Goal: Check status: Check status

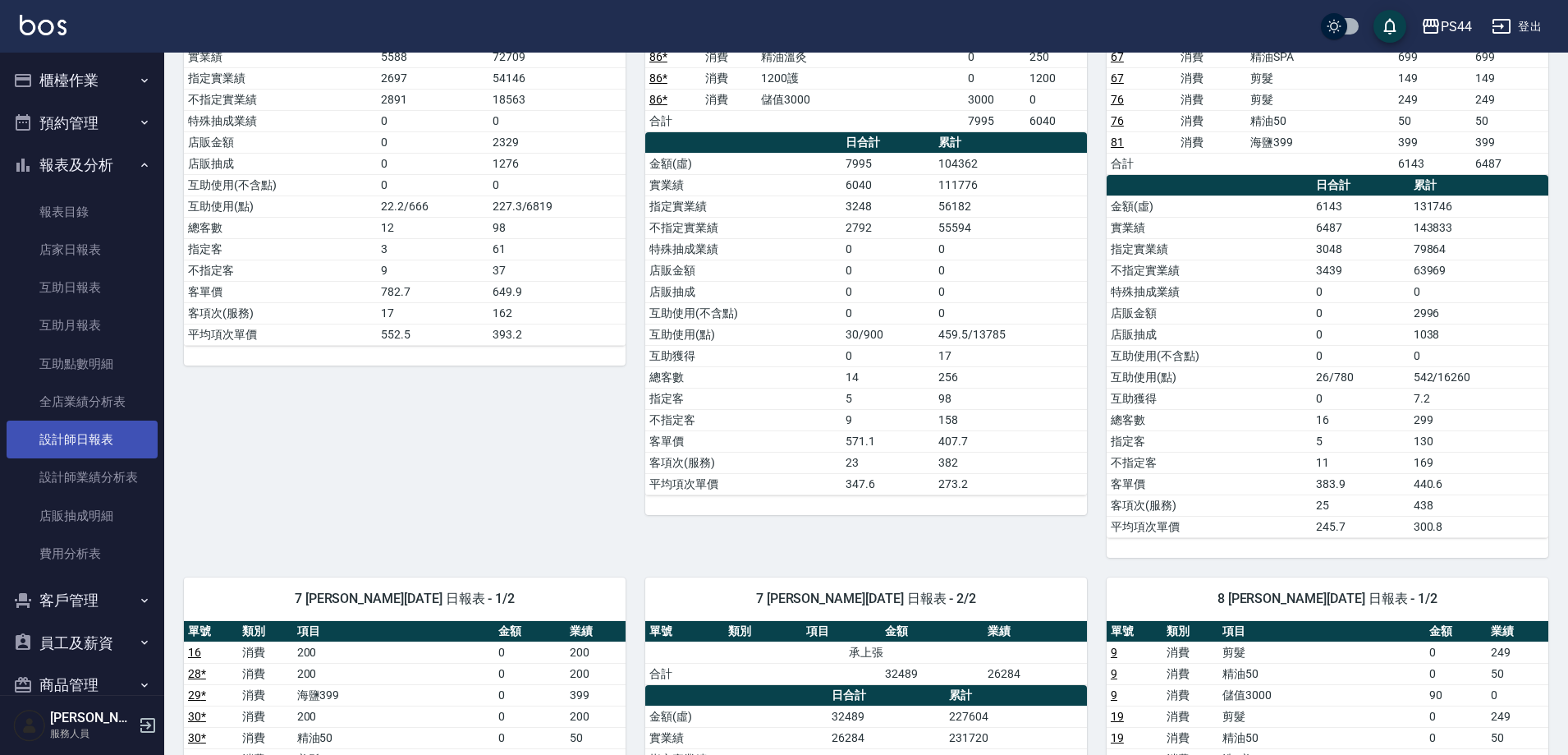
scroll to position [575, 0]
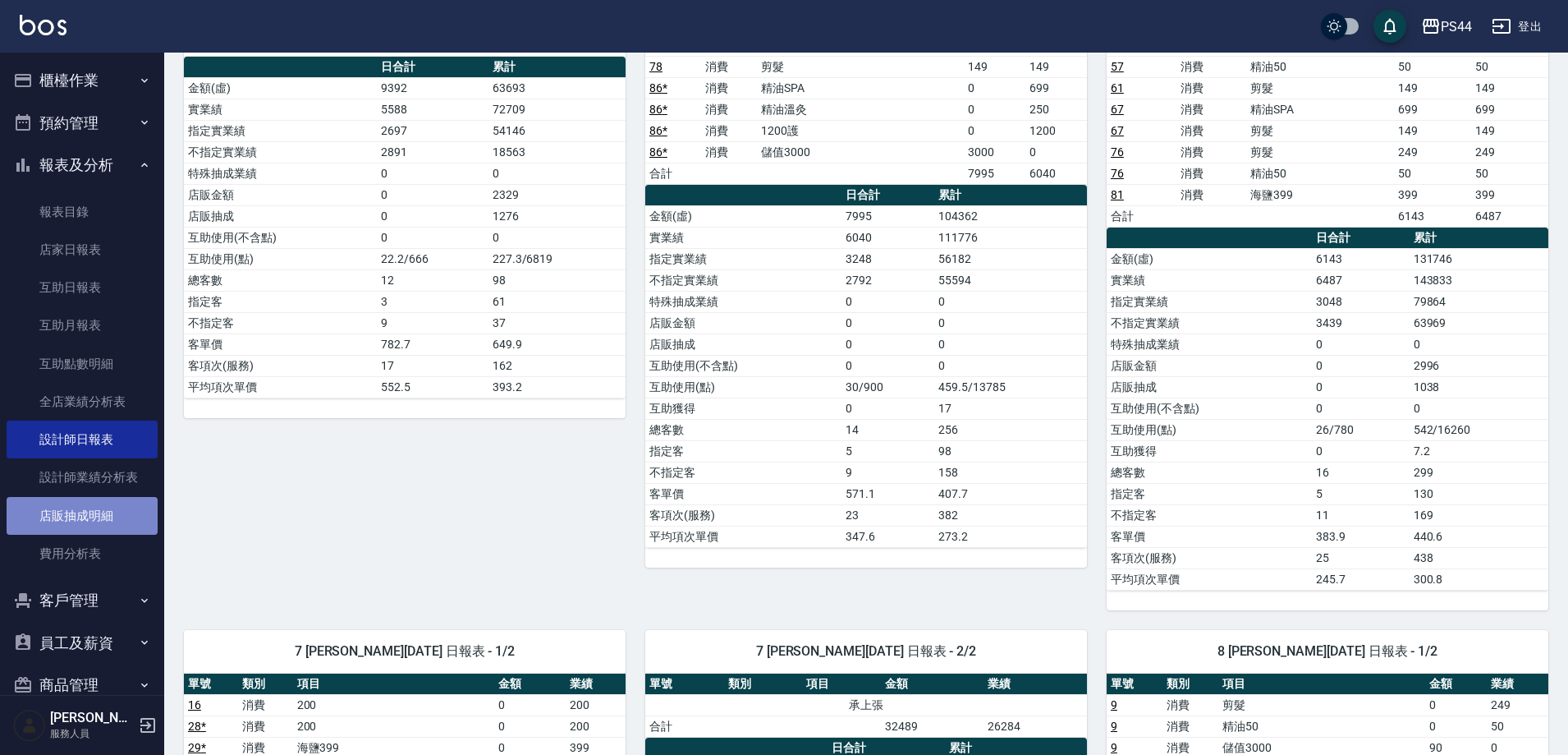
click at [88, 528] on link "店販抽成明細" at bounding box center [82, 516] width 151 height 38
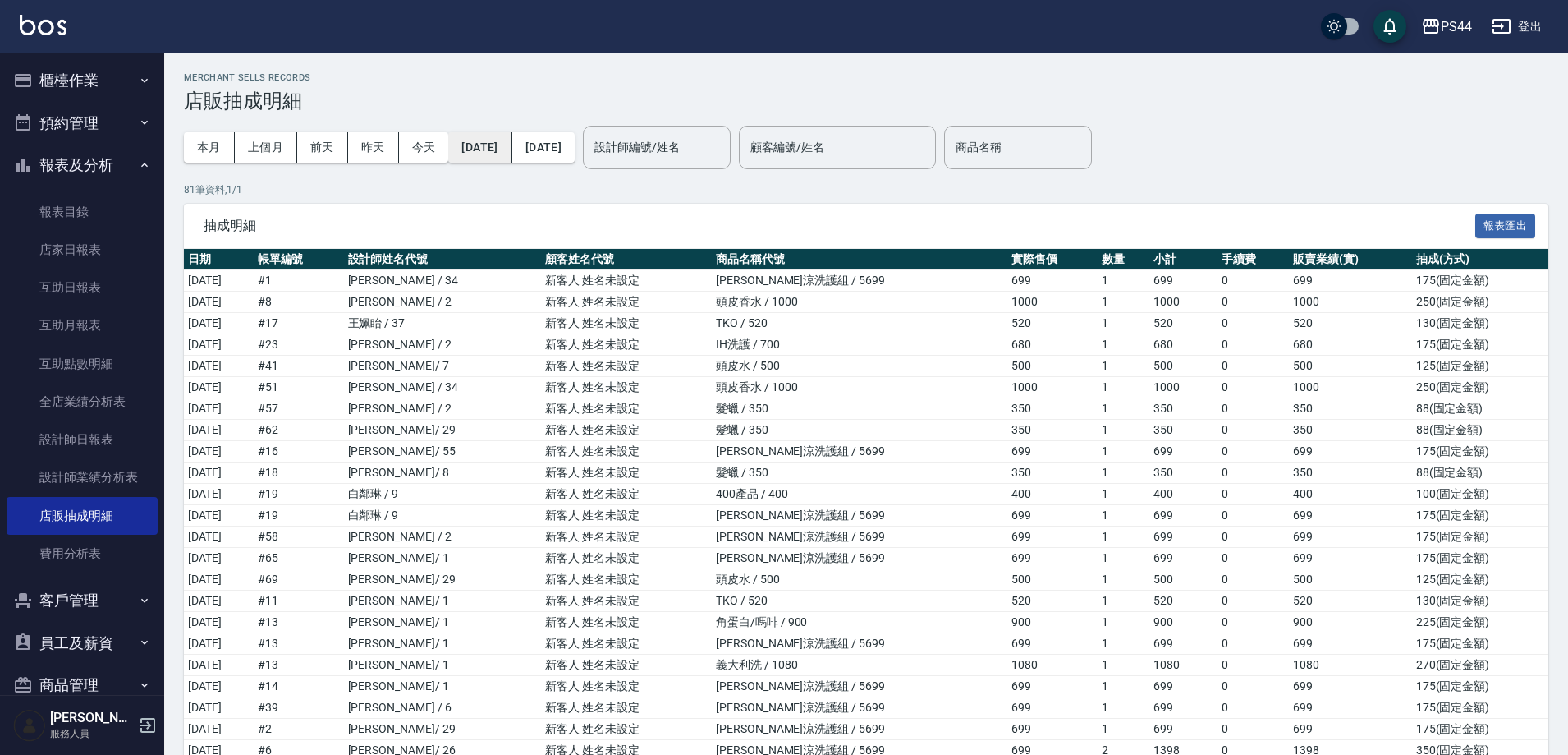
click at [481, 143] on button "[DATE]" at bounding box center [480, 146] width 63 height 30
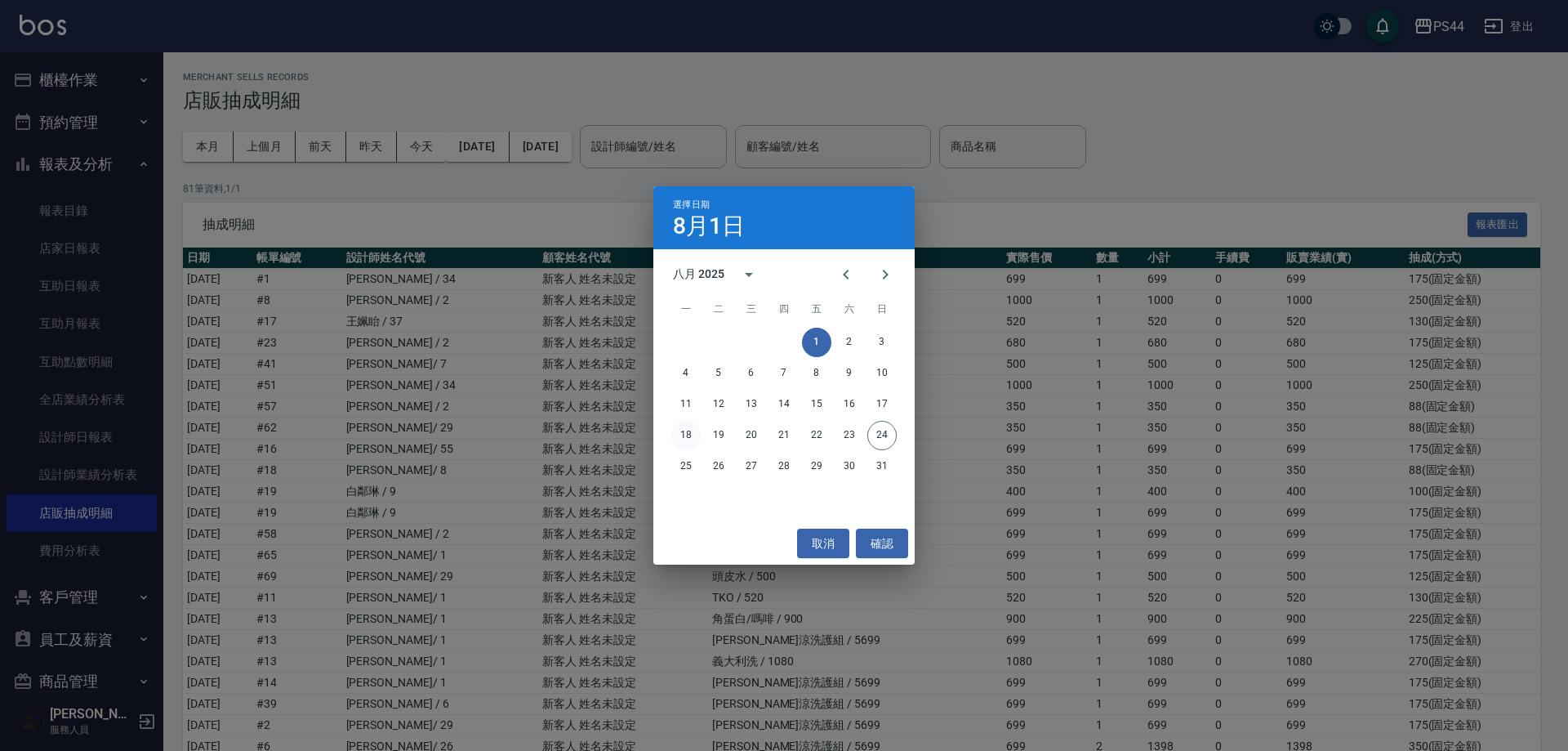
drag, startPoint x: 689, startPoint y: 439, endPoint x: 627, endPoint y: 297, distance: 154.9
click at [689, 438] on button "18" at bounding box center [685, 435] width 29 height 29
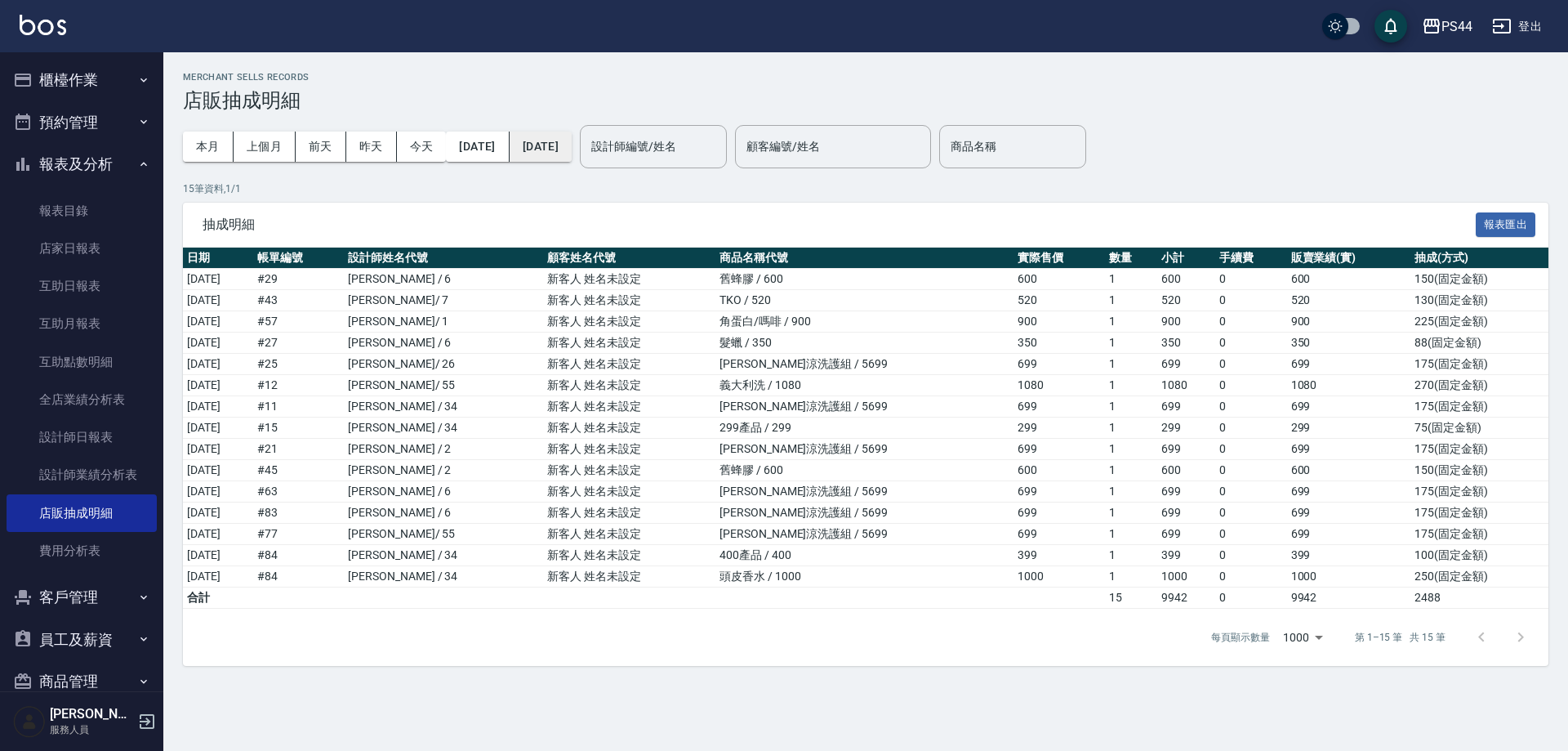
click at [571, 145] on button "[DATE]" at bounding box center [541, 146] width 62 height 30
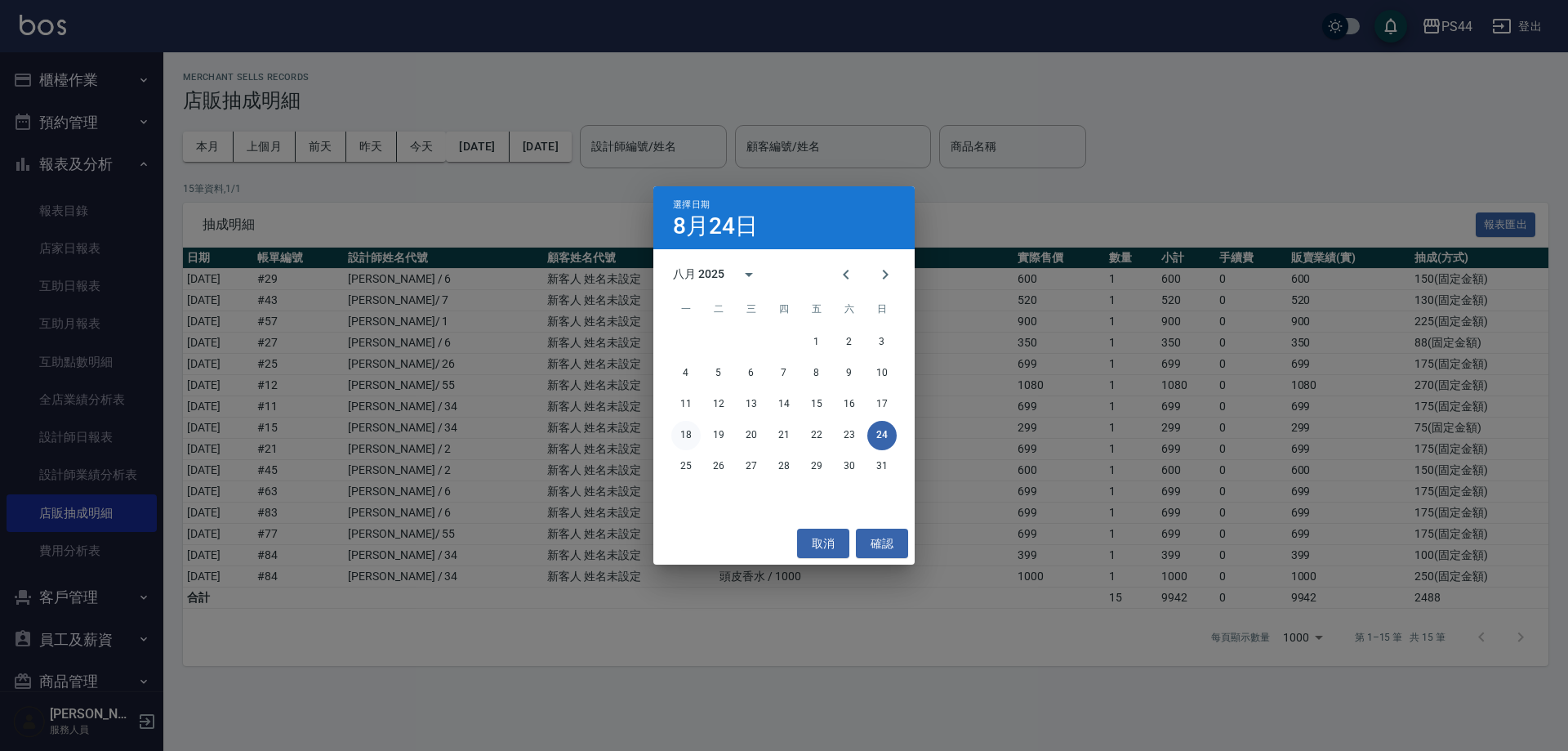
click at [685, 431] on button "18" at bounding box center [685, 435] width 29 height 29
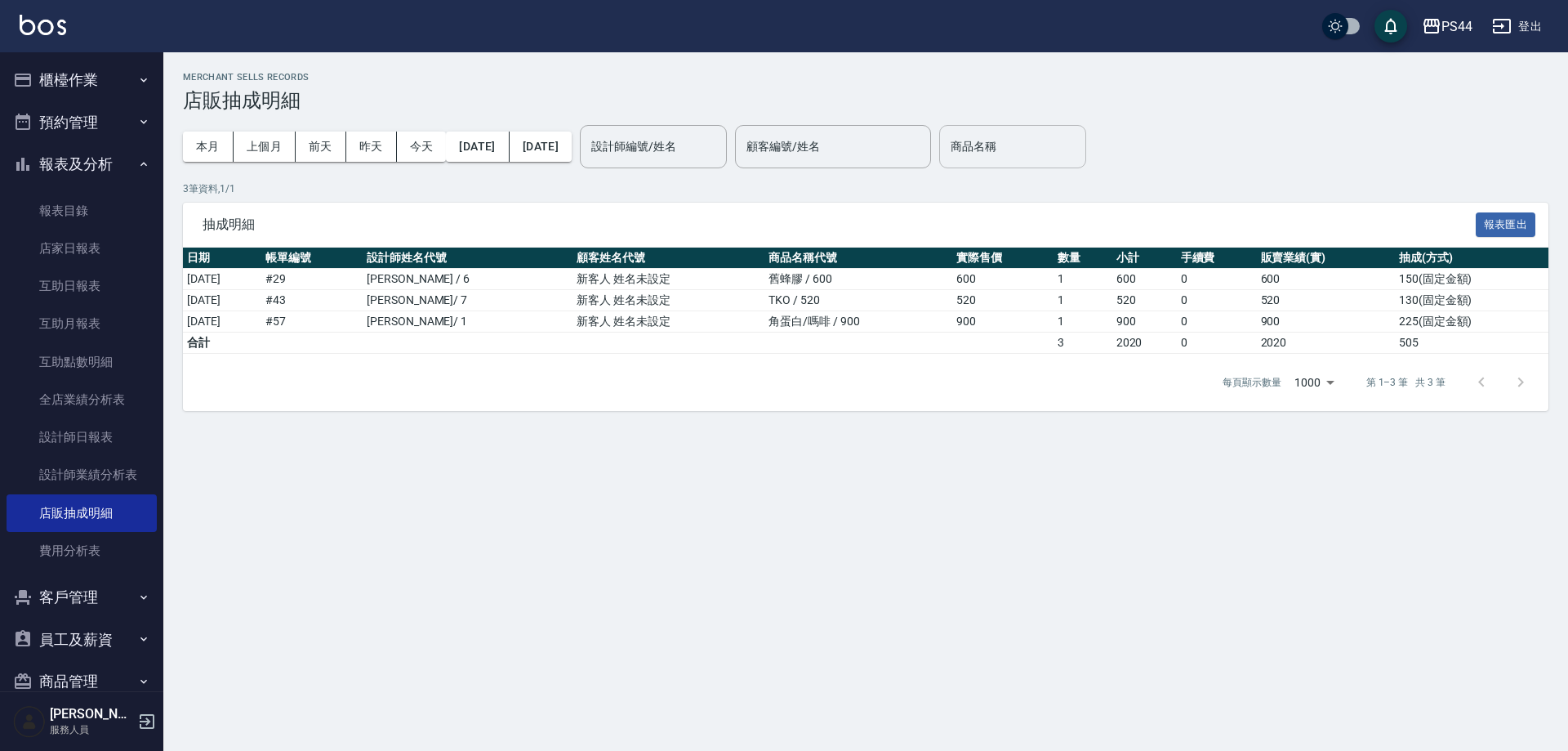
click at [768, 156] on input "商品名稱" at bounding box center [1012, 147] width 132 height 29
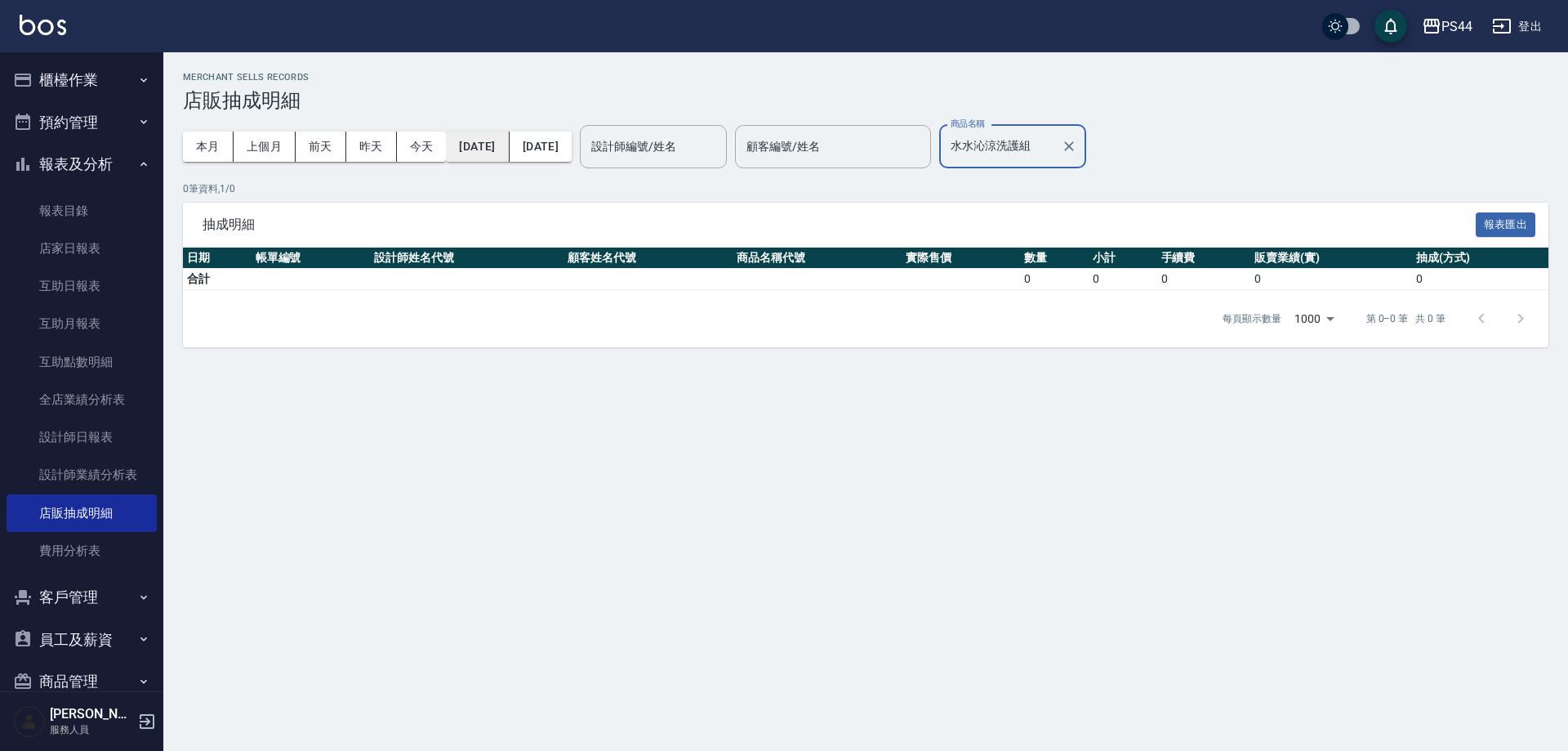
type input "水水沁涼洗護組"
click at [474, 135] on button "[DATE]" at bounding box center [477, 146] width 63 height 30
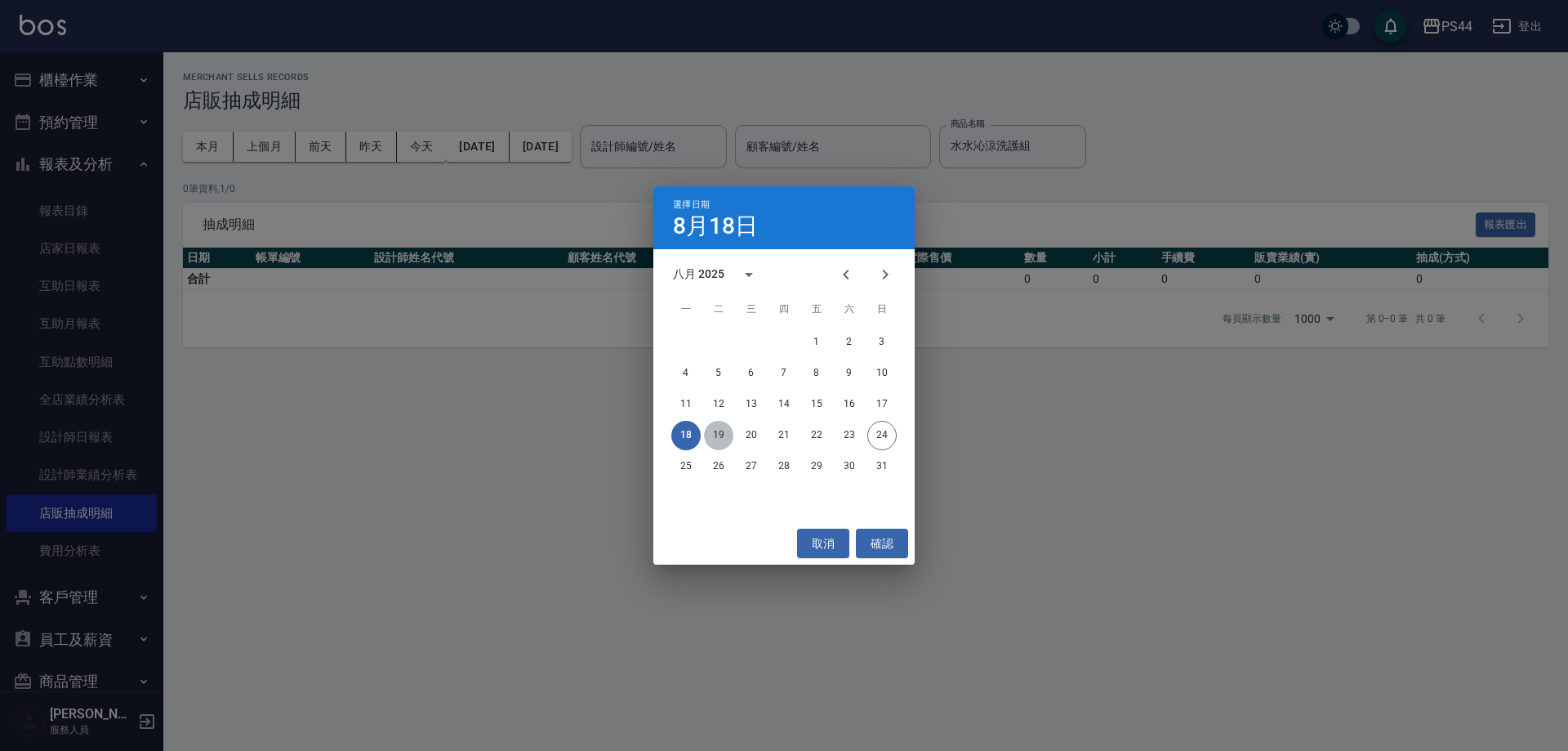
click at [722, 430] on button "19" at bounding box center [718, 435] width 29 height 29
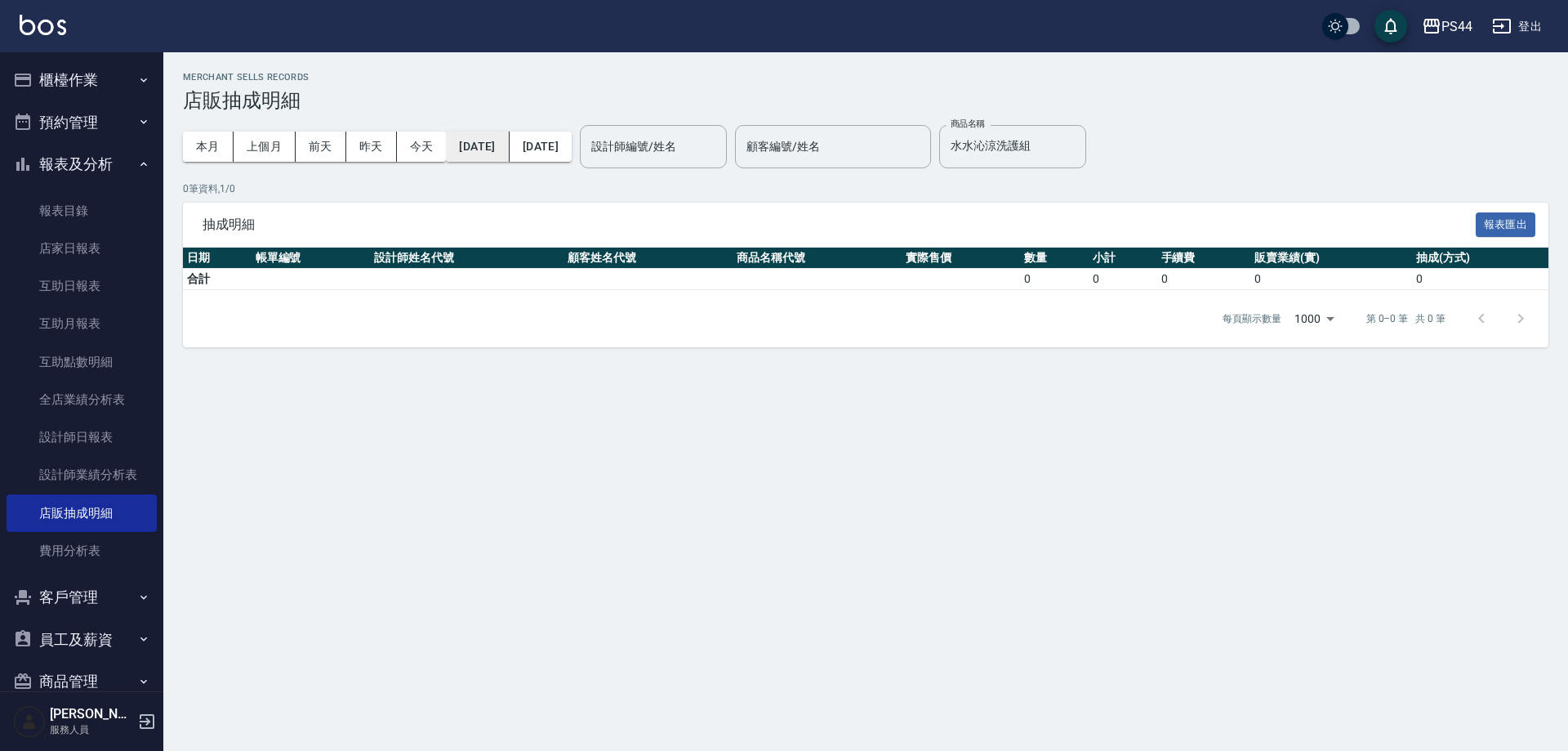
click at [505, 145] on button "[DATE]" at bounding box center [477, 146] width 63 height 30
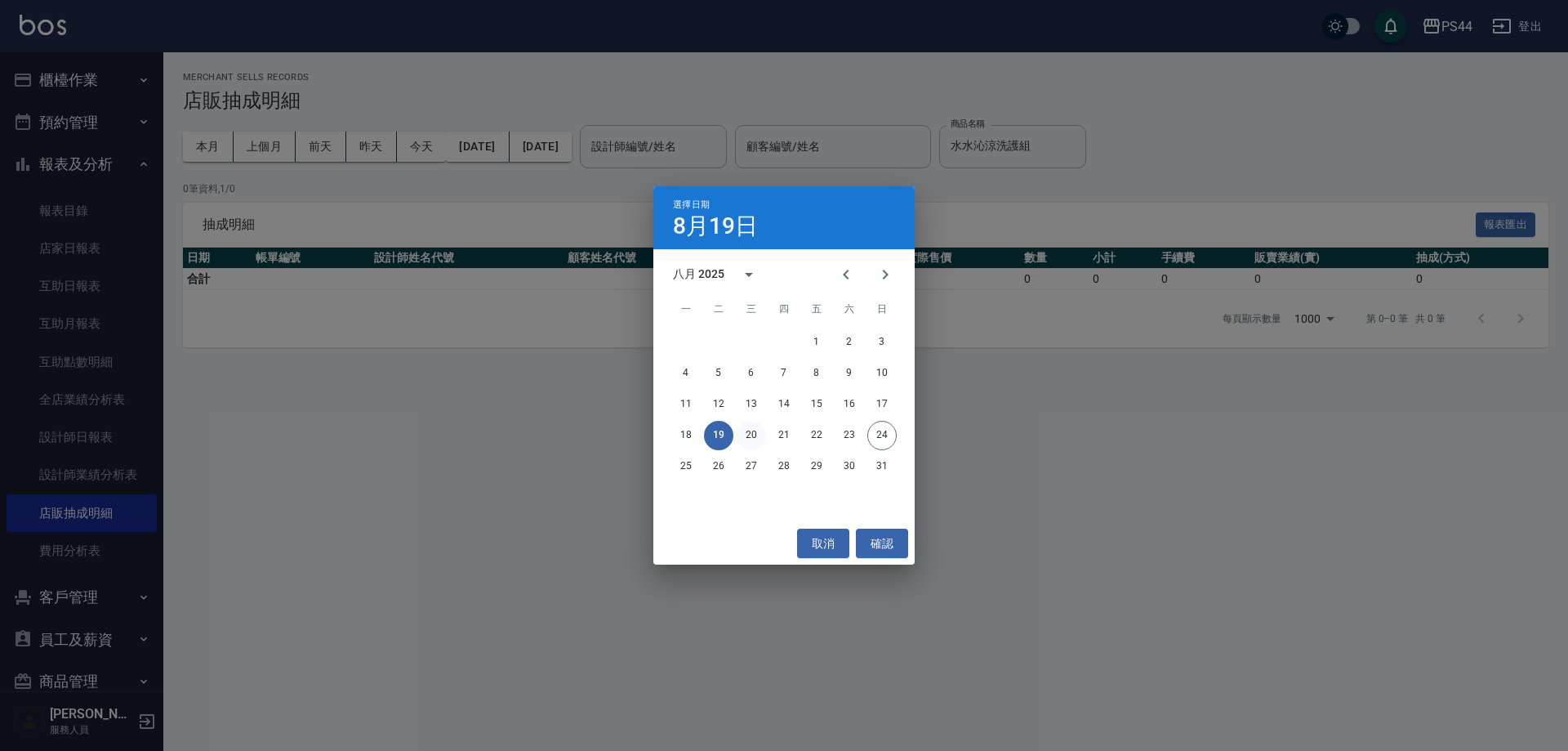
click at [742, 434] on button "20" at bounding box center [751, 435] width 29 height 29
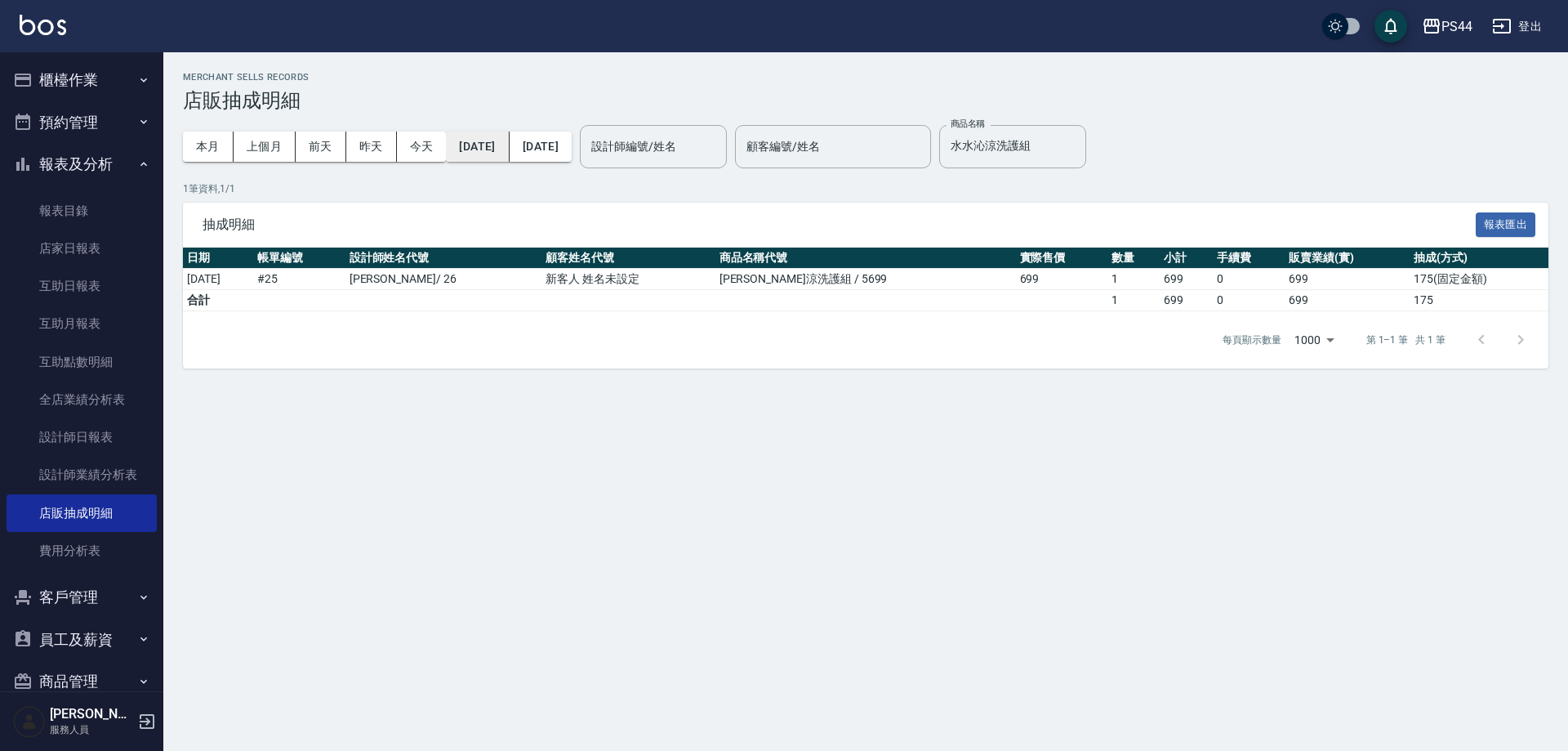
click at [480, 151] on button "[DATE]" at bounding box center [477, 146] width 63 height 30
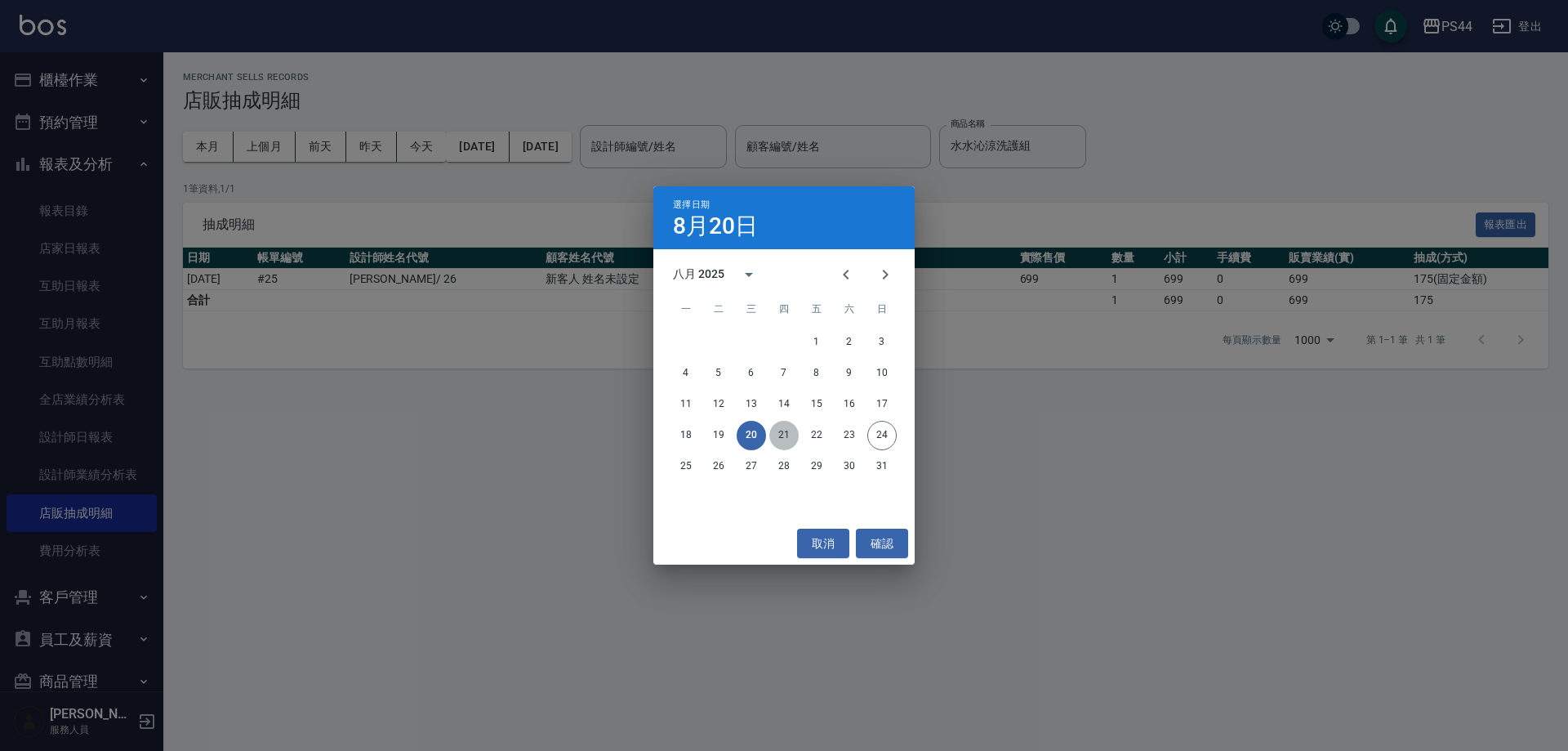
click at [768, 437] on button "21" at bounding box center [784, 435] width 29 height 29
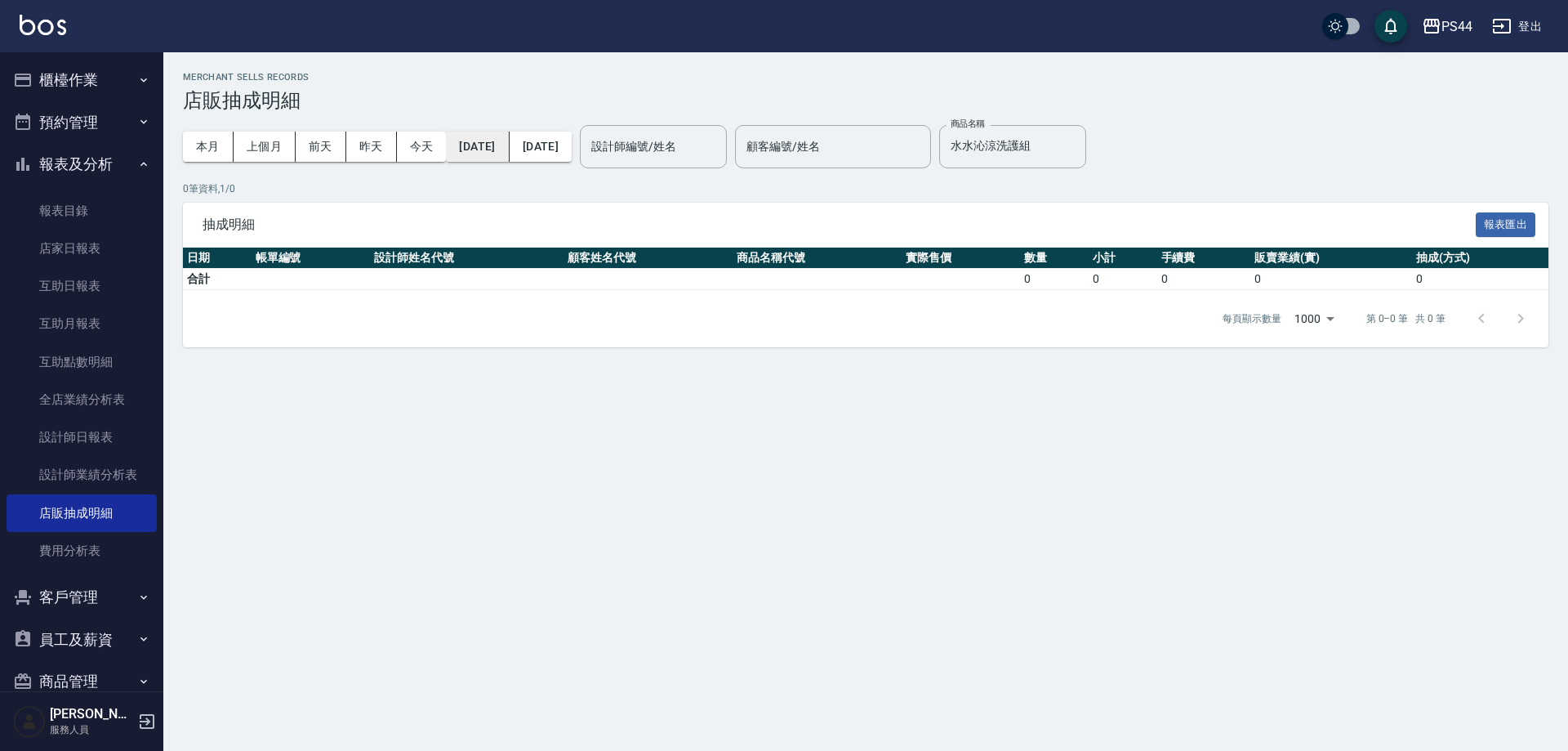
click at [509, 146] on button "[DATE]" at bounding box center [477, 146] width 63 height 30
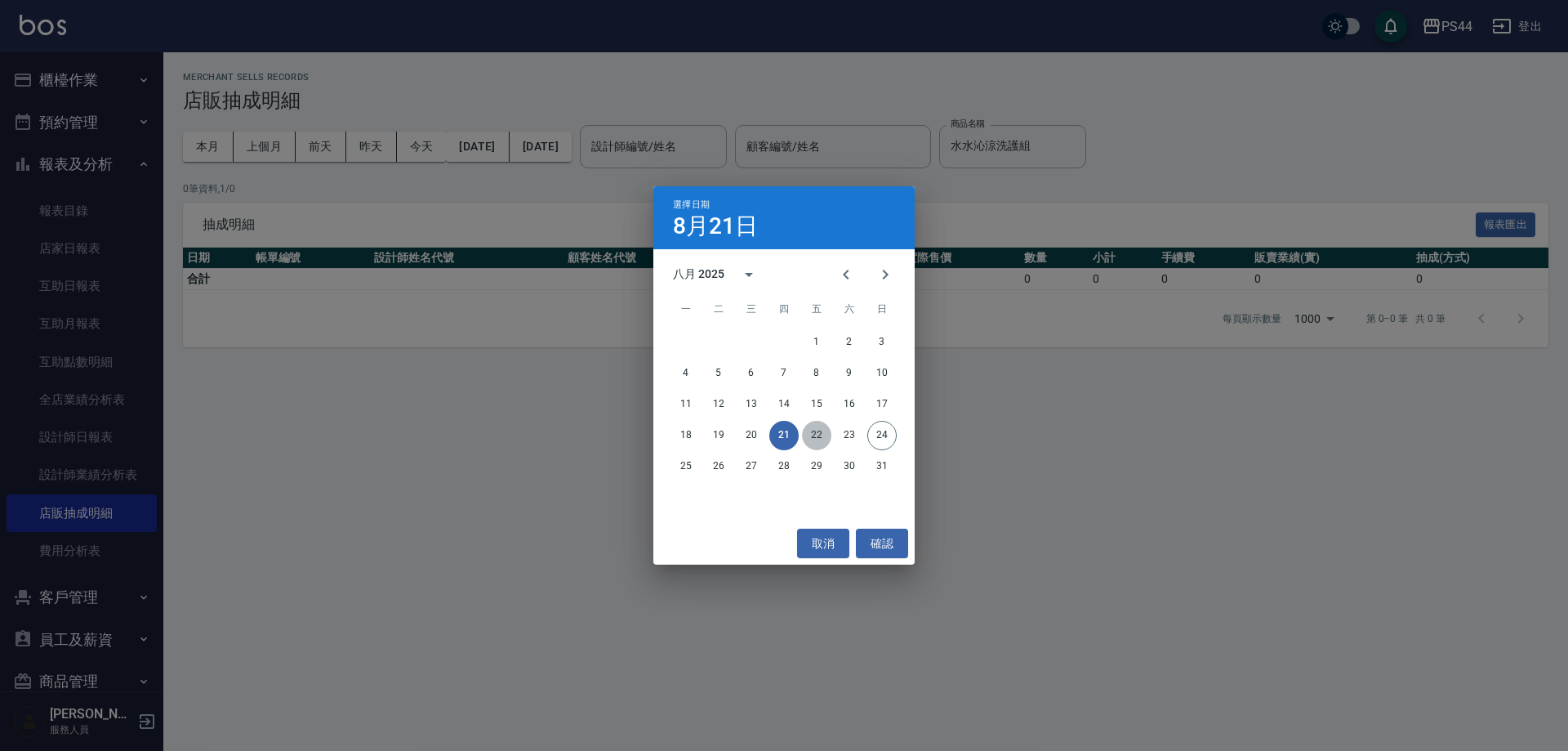
click at [768, 434] on button "22" at bounding box center [816, 435] width 29 height 29
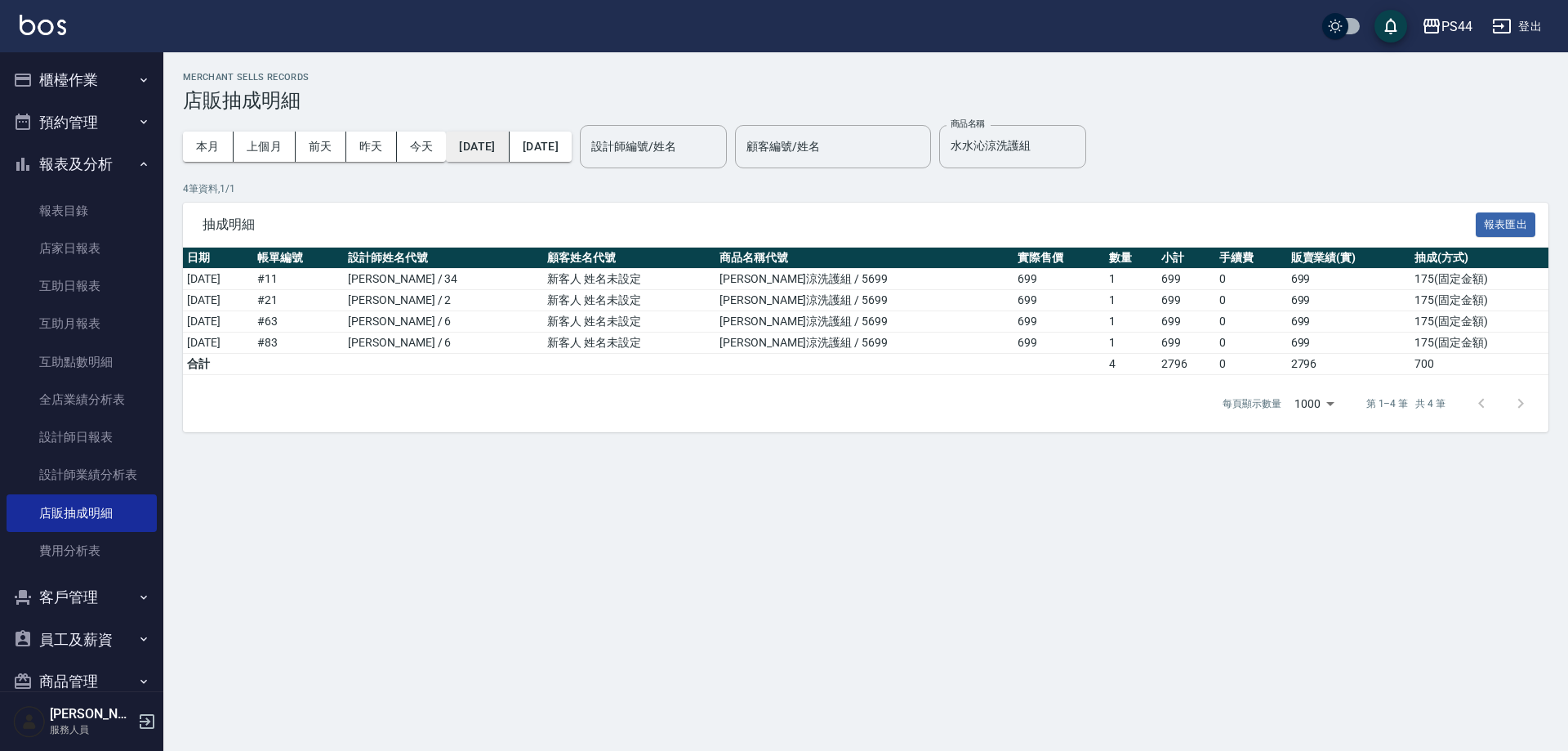
click at [483, 140] on button "[DATE]" at bounding box center [477, 146] width 63 height 30
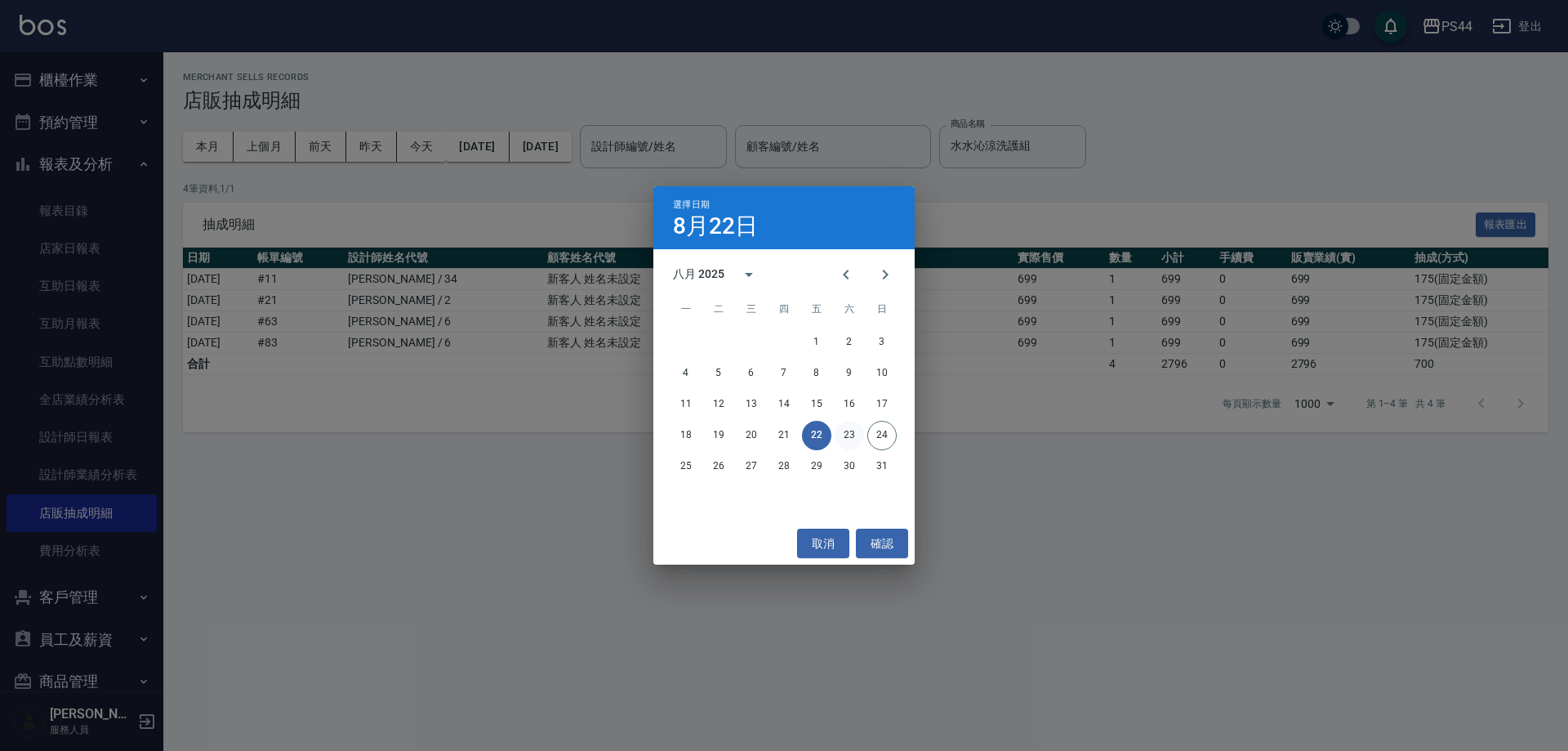
click at [768, 434] on button "23" at bounding box center [849, 435] width 29 height 29
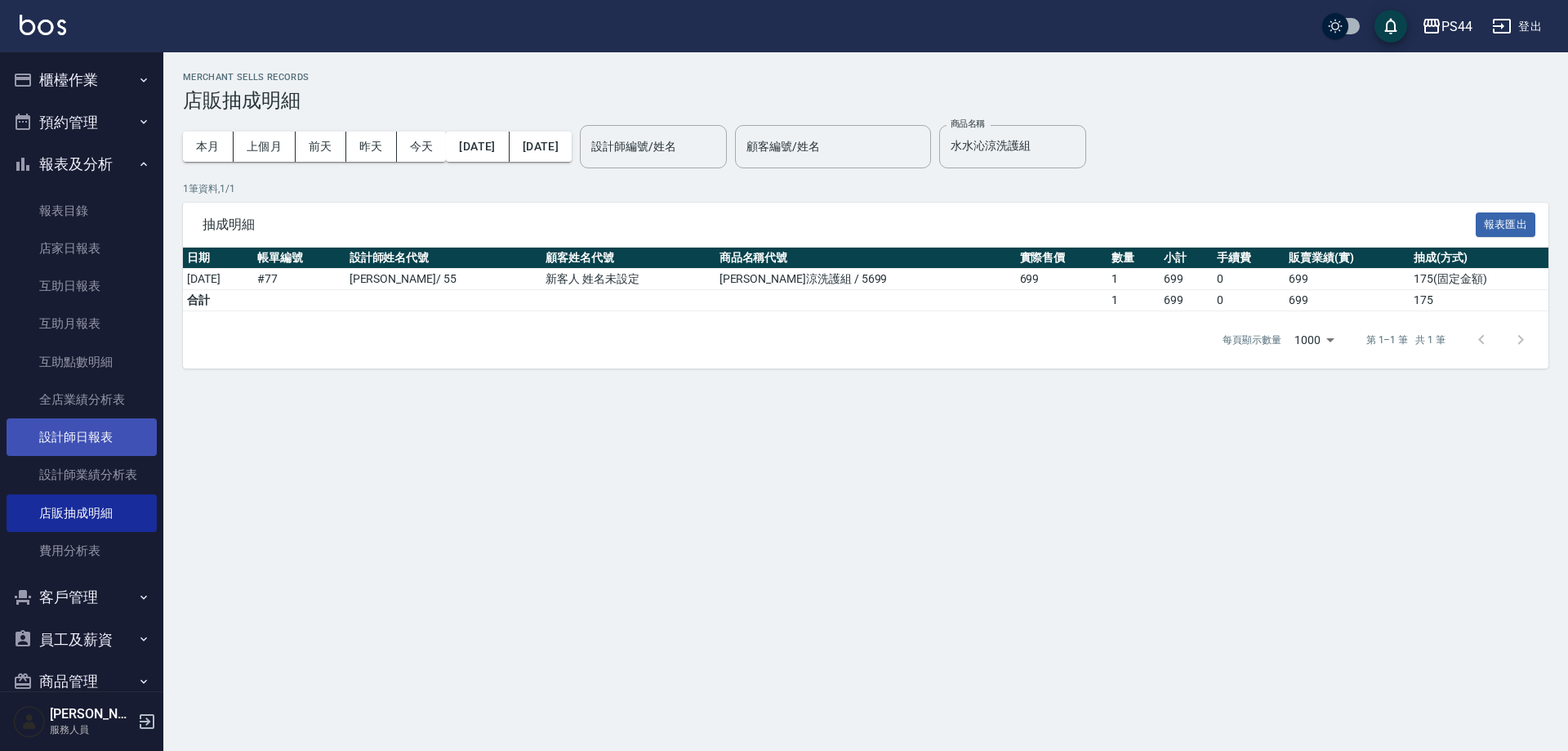
click at [95, 436] on link "設計師日報表" at bounding box center [82, 437] width 150 height 38
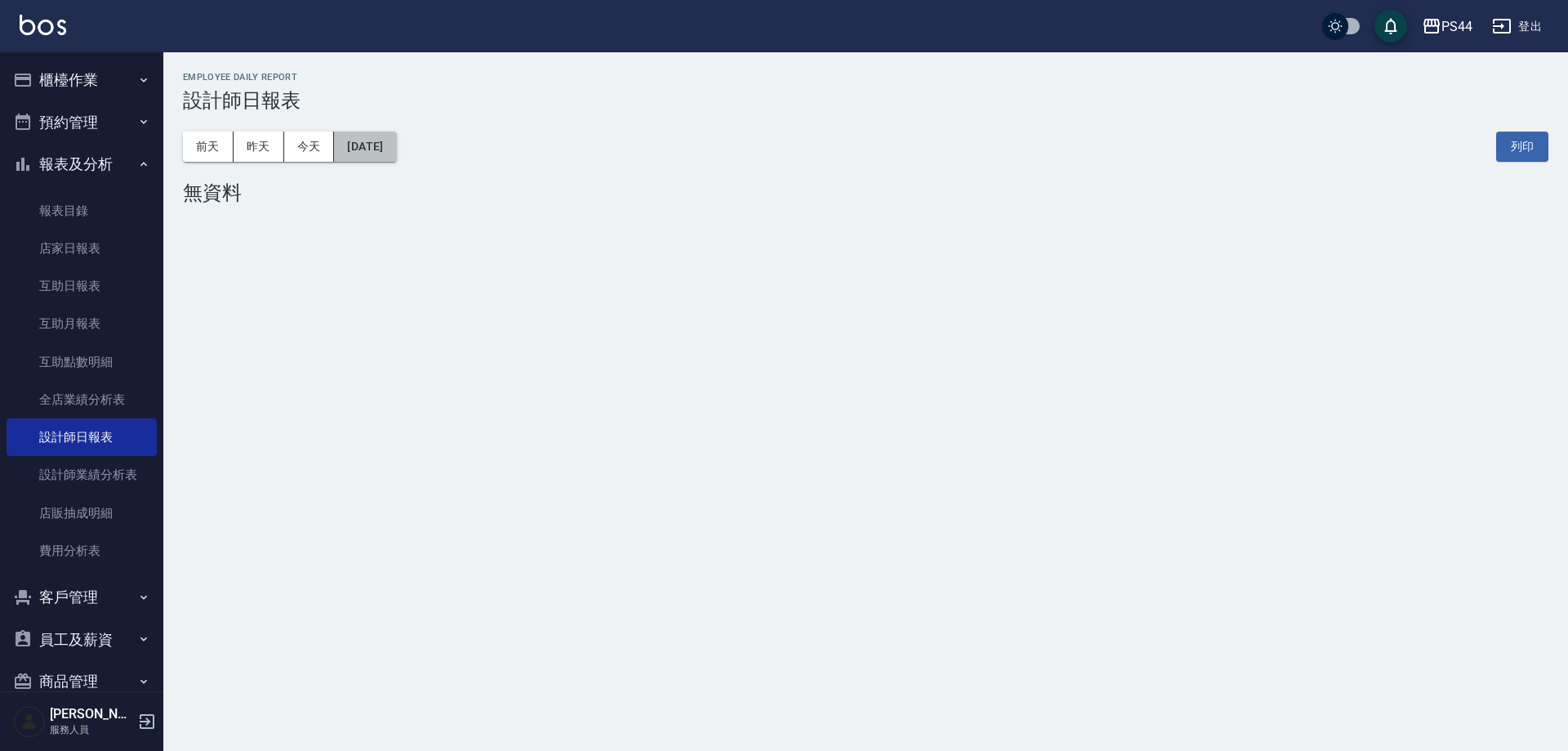
click at [368, 150] on button "[DATE]" at bounding box center [364, 146] width 62 height 30
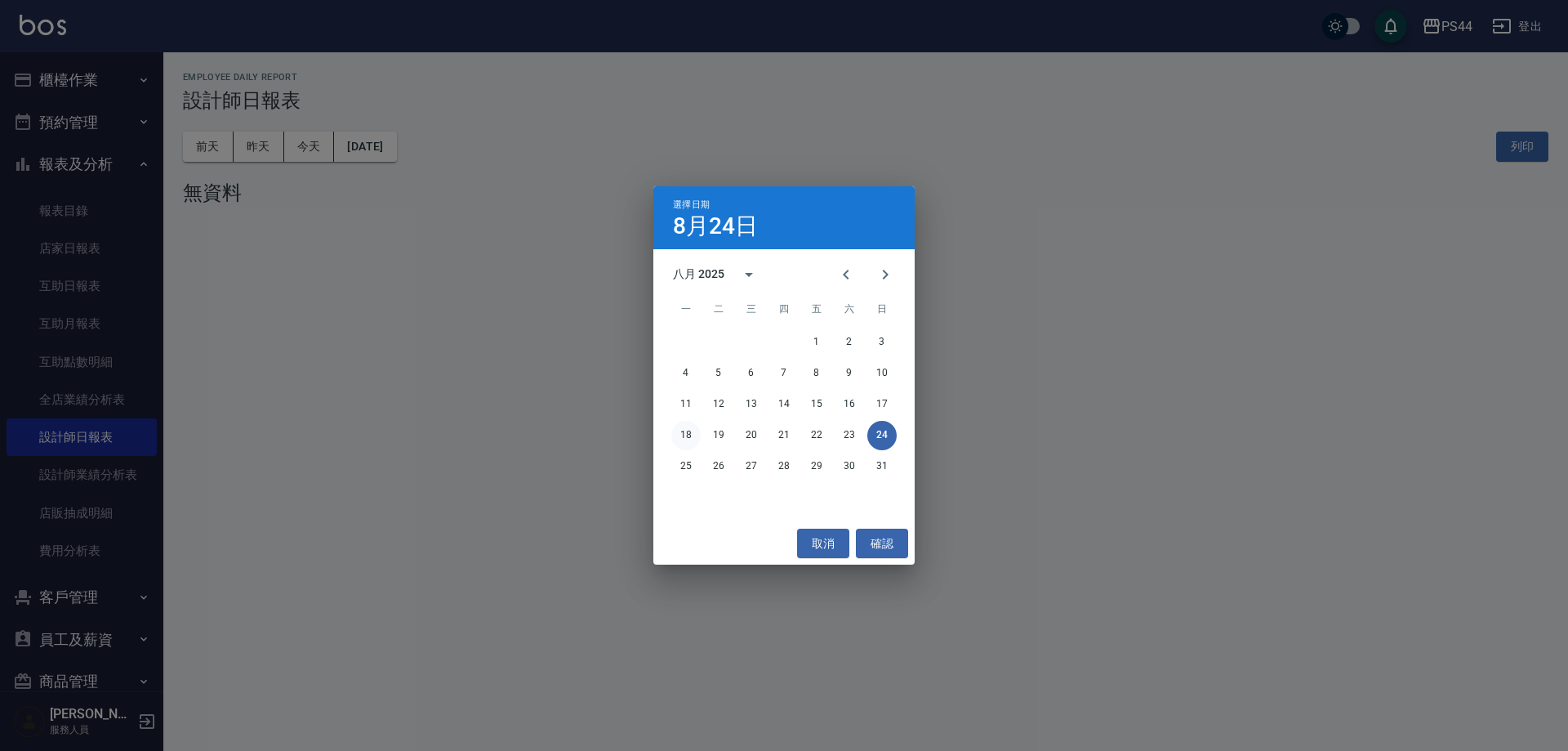
click at [691, 431] on button "18" at bounding box center [685, 435] width 29 height 29
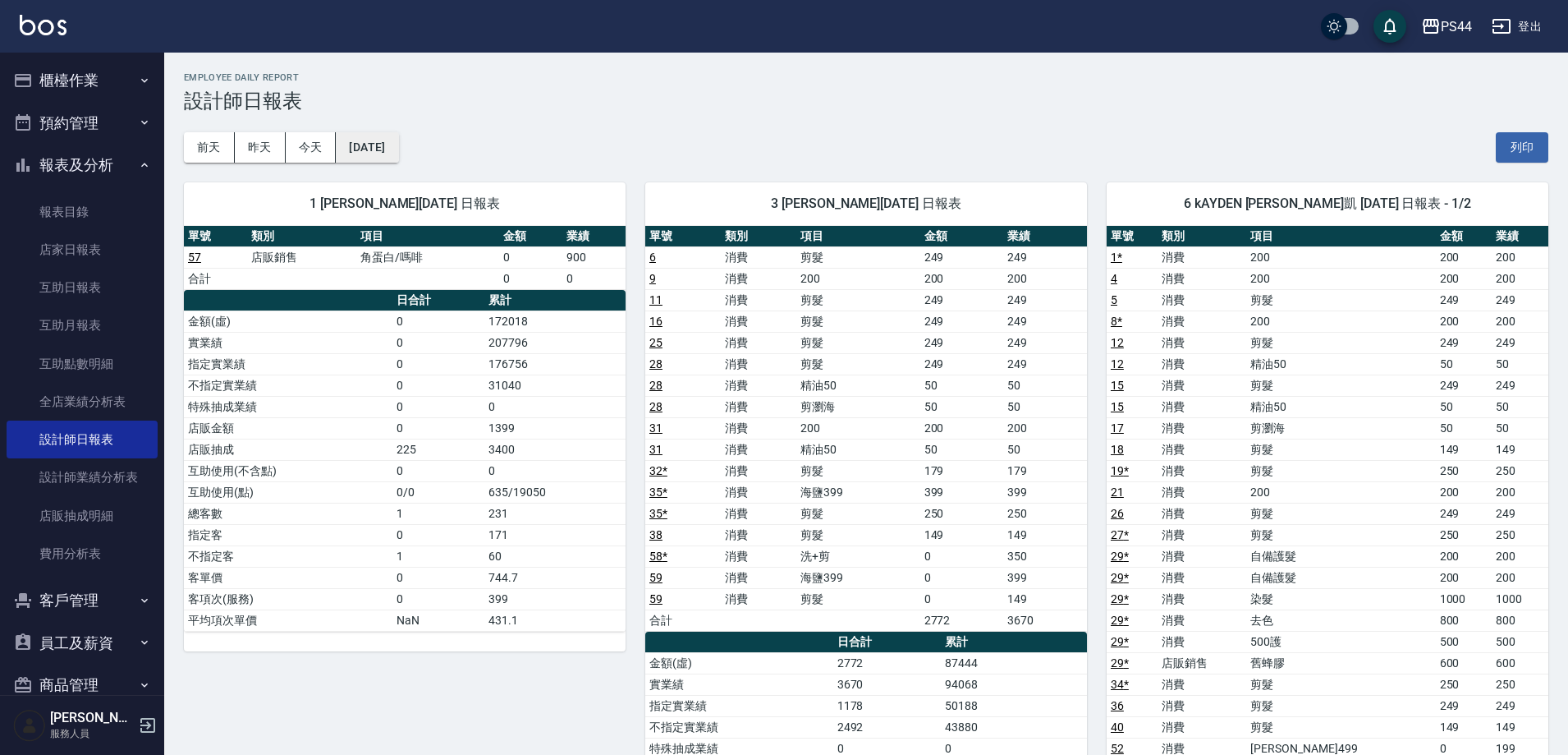
click at [392, 144] on button "[DATE]" at bounding box center [366, 146] width 62 height 30
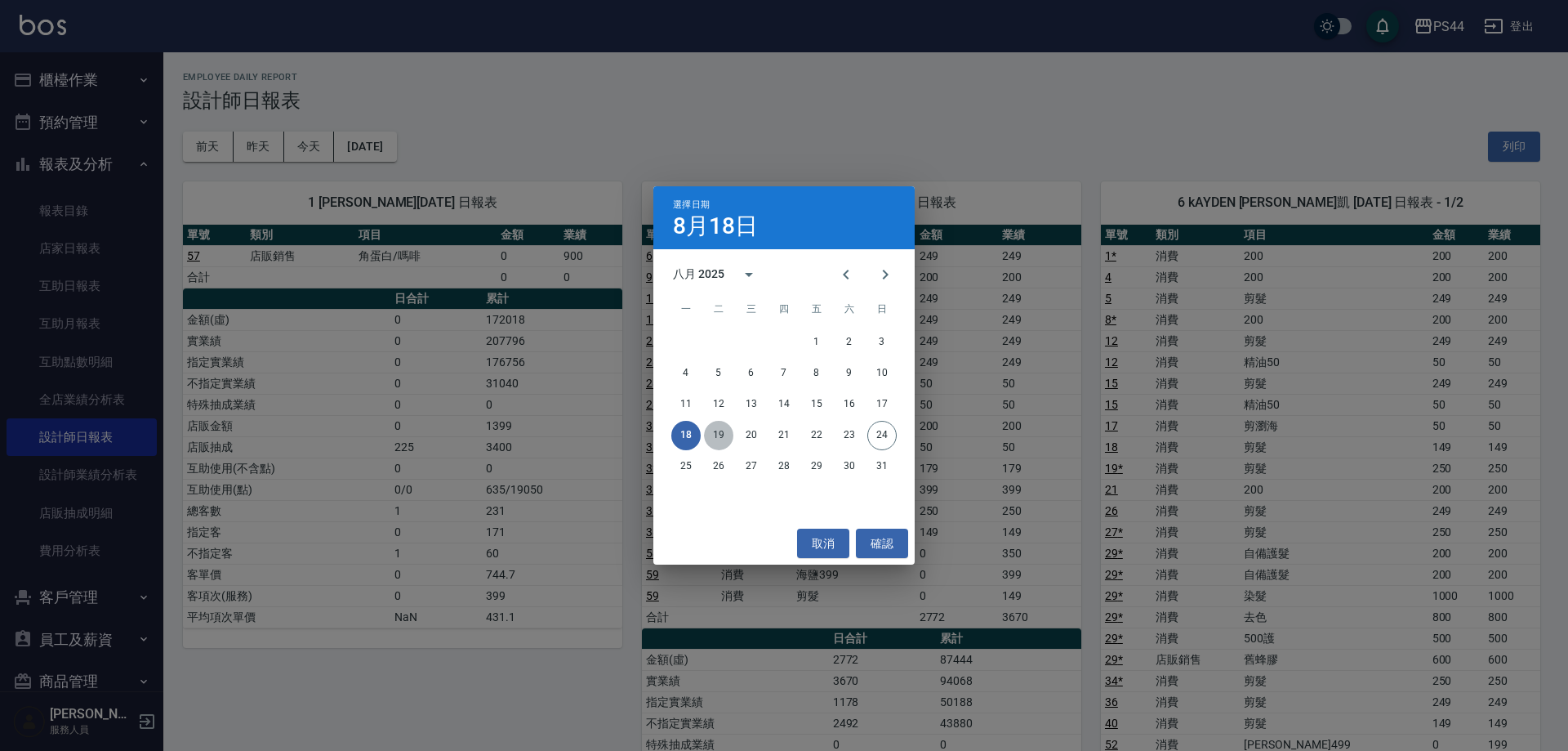
click at [710, 430] on button "19" at bounding box center [718, 435] width 29 height 29
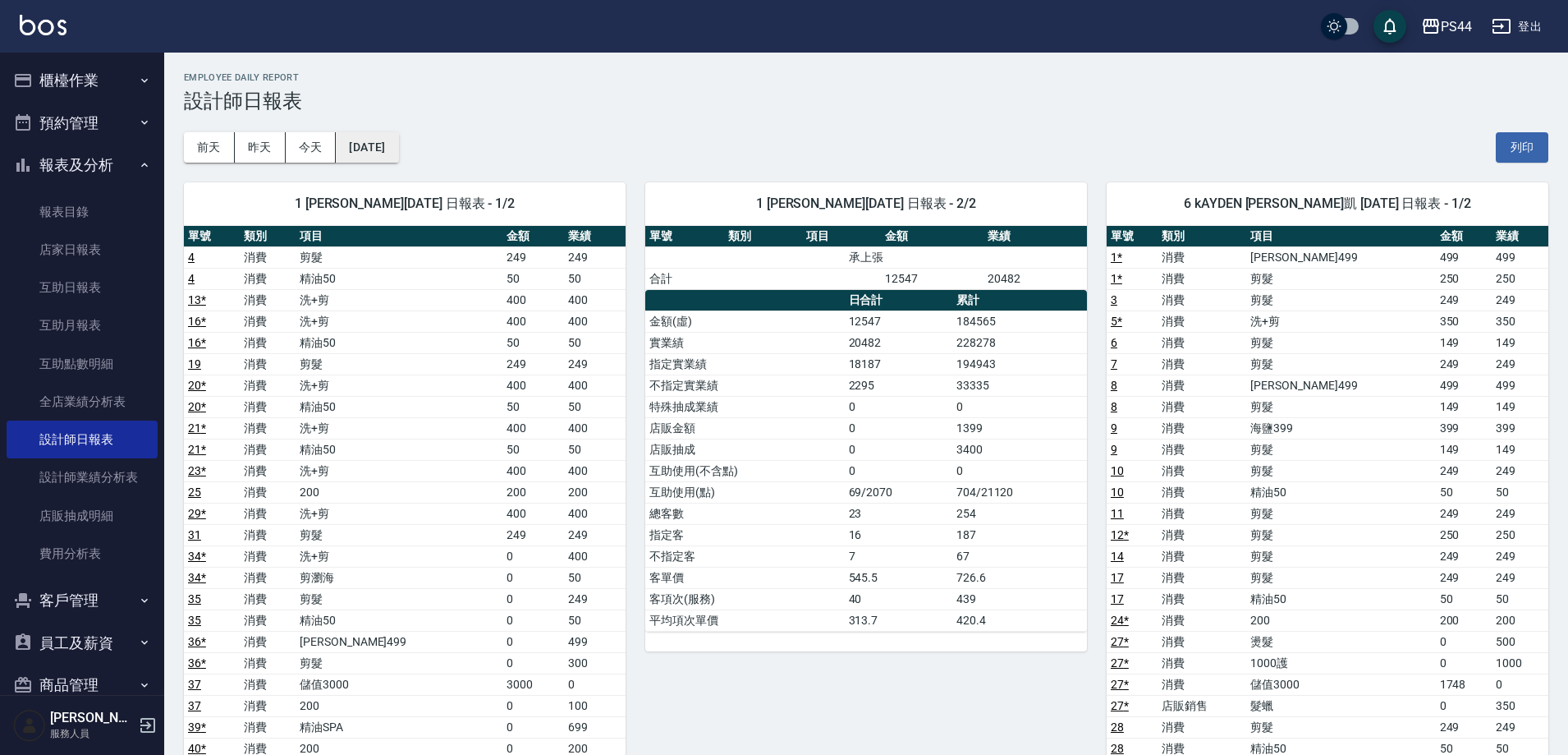
click at [379, 137] on button "[DATE]" at bounding box center [366, 146] width 62 height 30
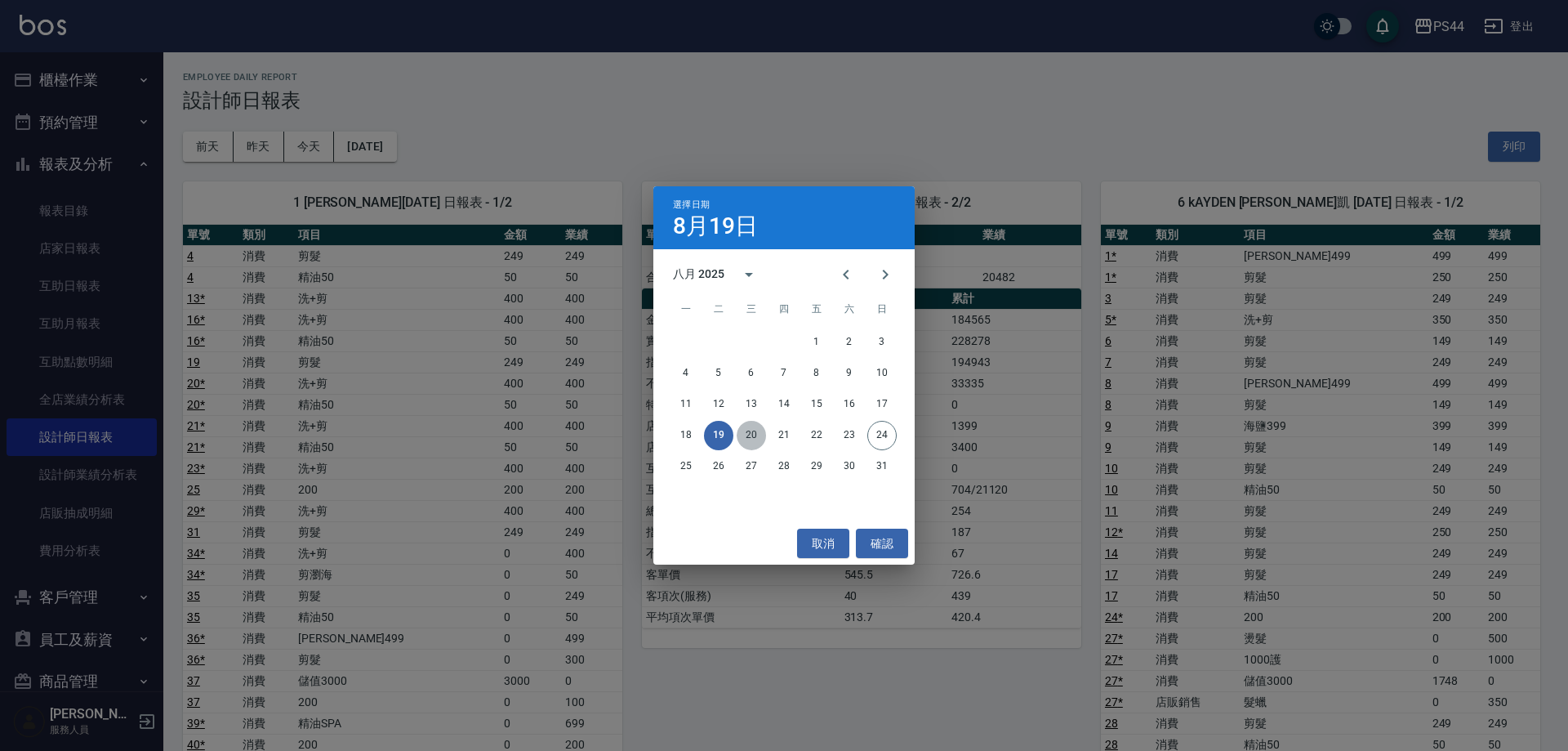
click at [756, 440] on button "20" at bounding box center [751, 435] width 29 height 29
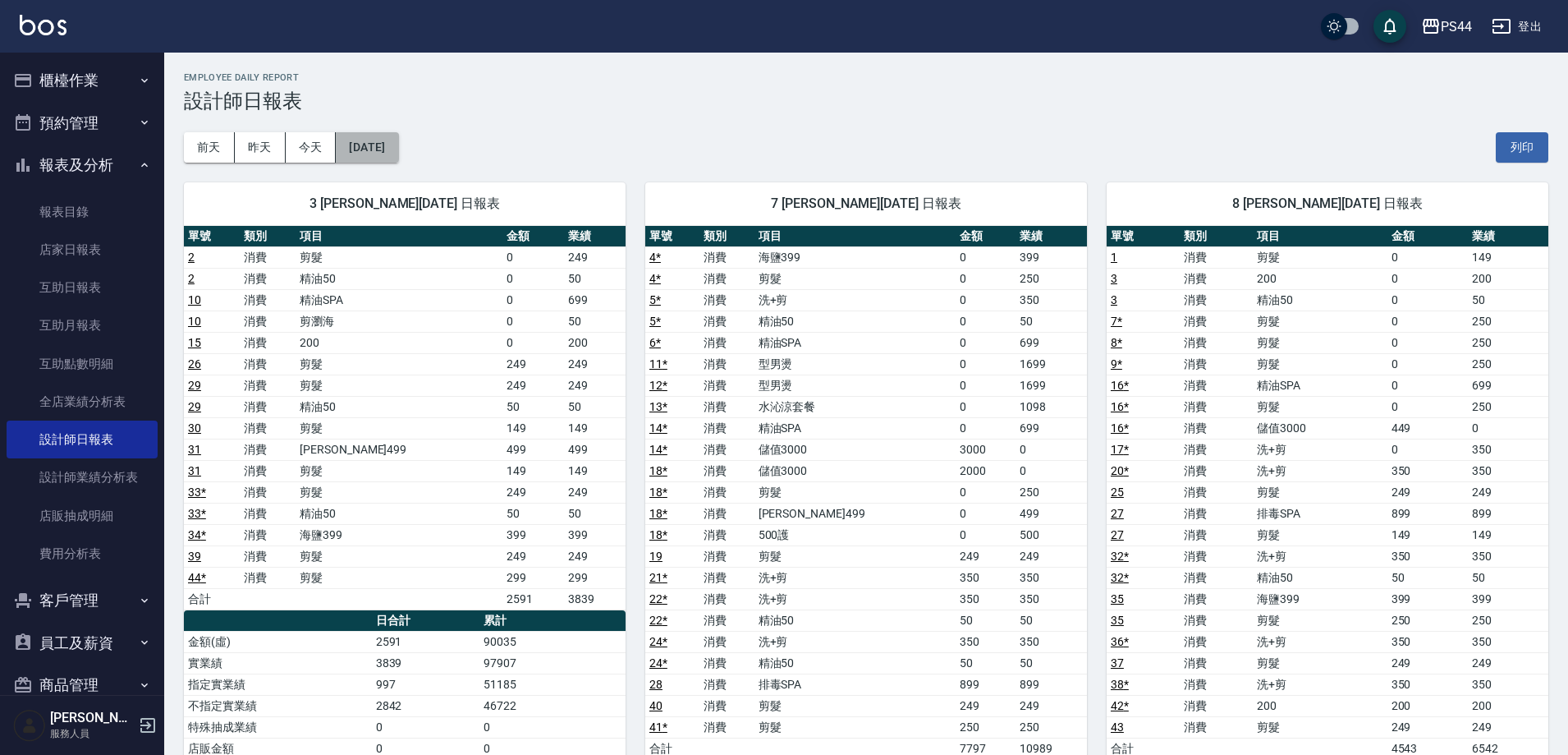
click at [361, 158] on button "[DATE]" at bounding box center [366, 146] width 62 height 30
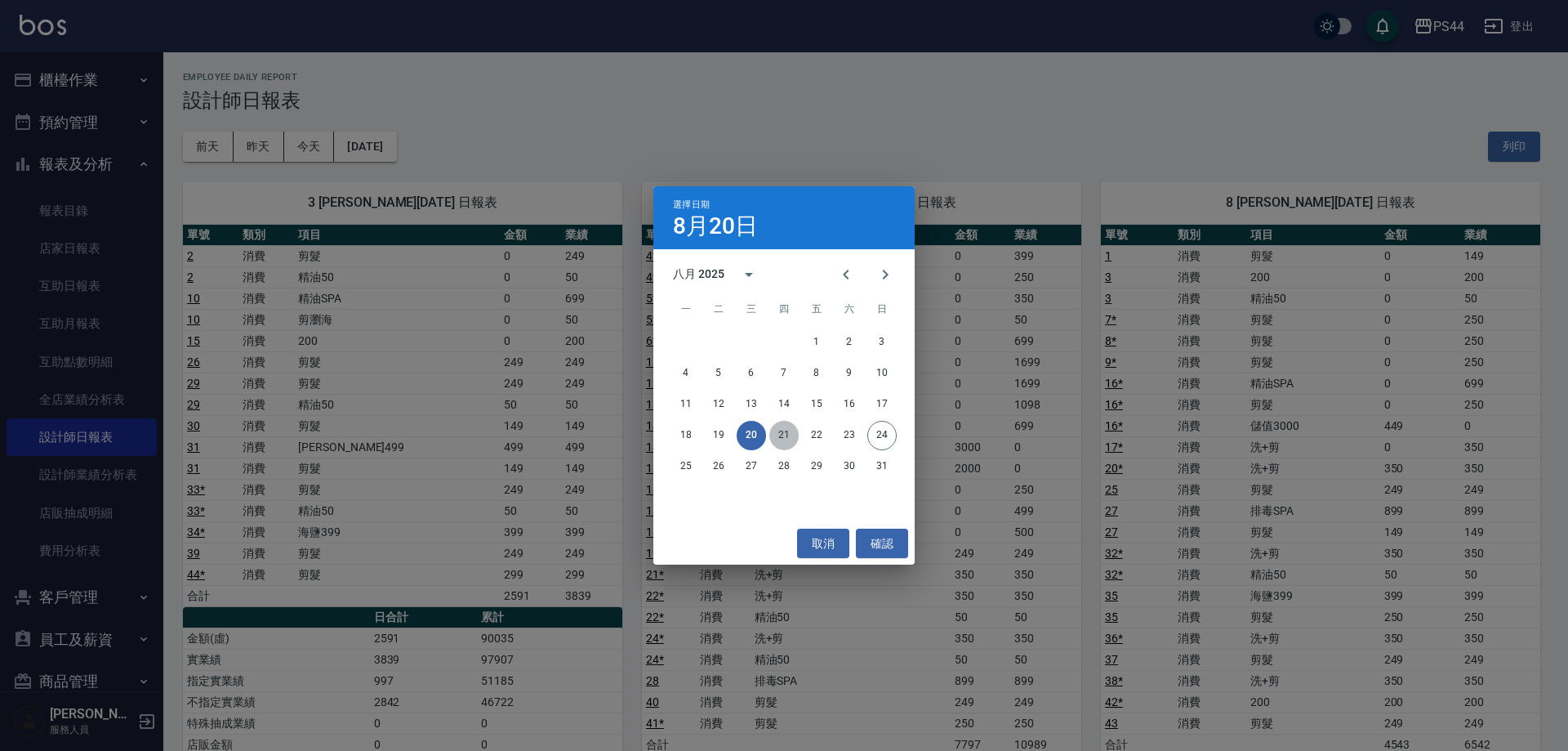
click at [768, 441] on button "21" at bounding box center [784, 435] width 29 height 29
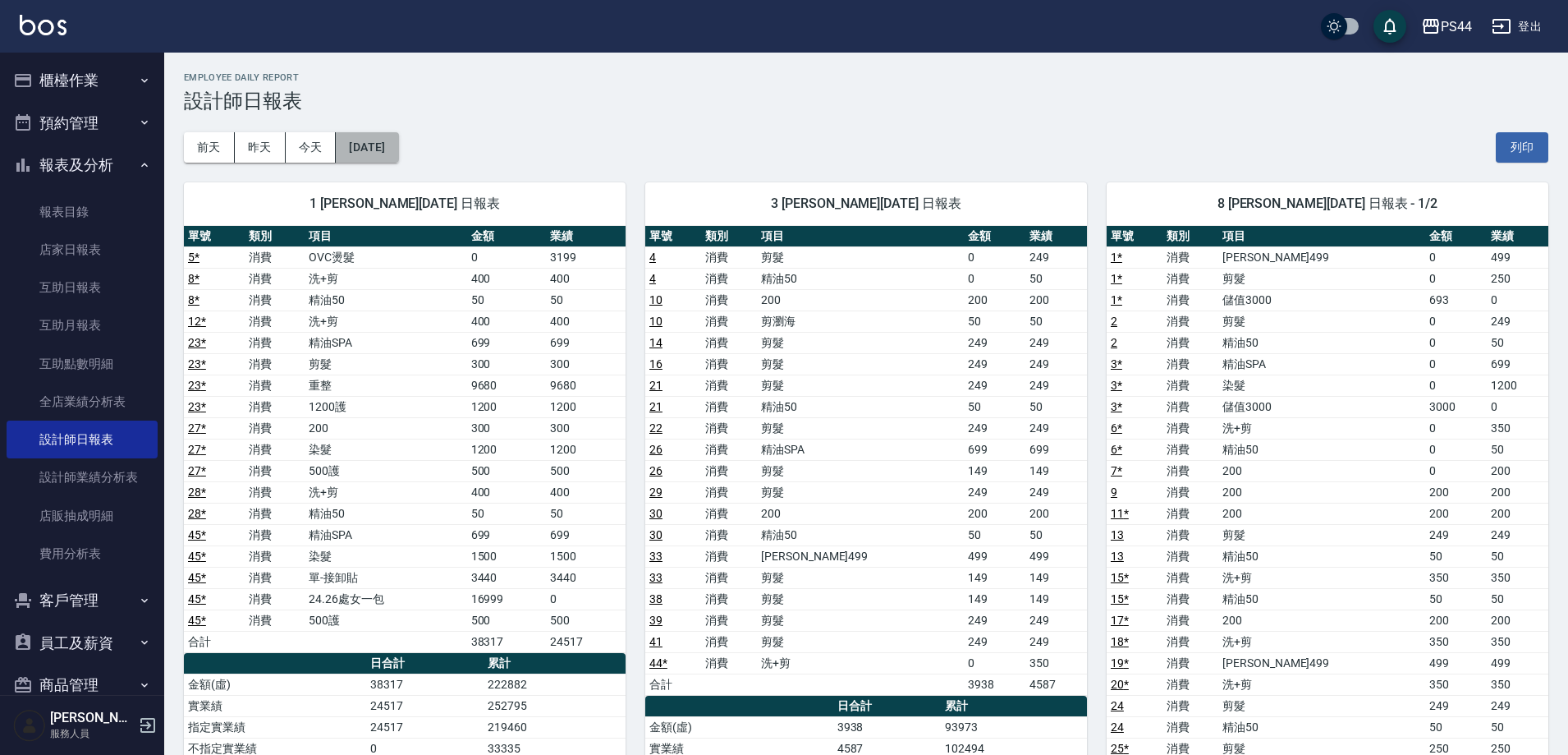
click at [379, 149] on button "[DATE]" at bounding box center [366, 146] width 62 height 30
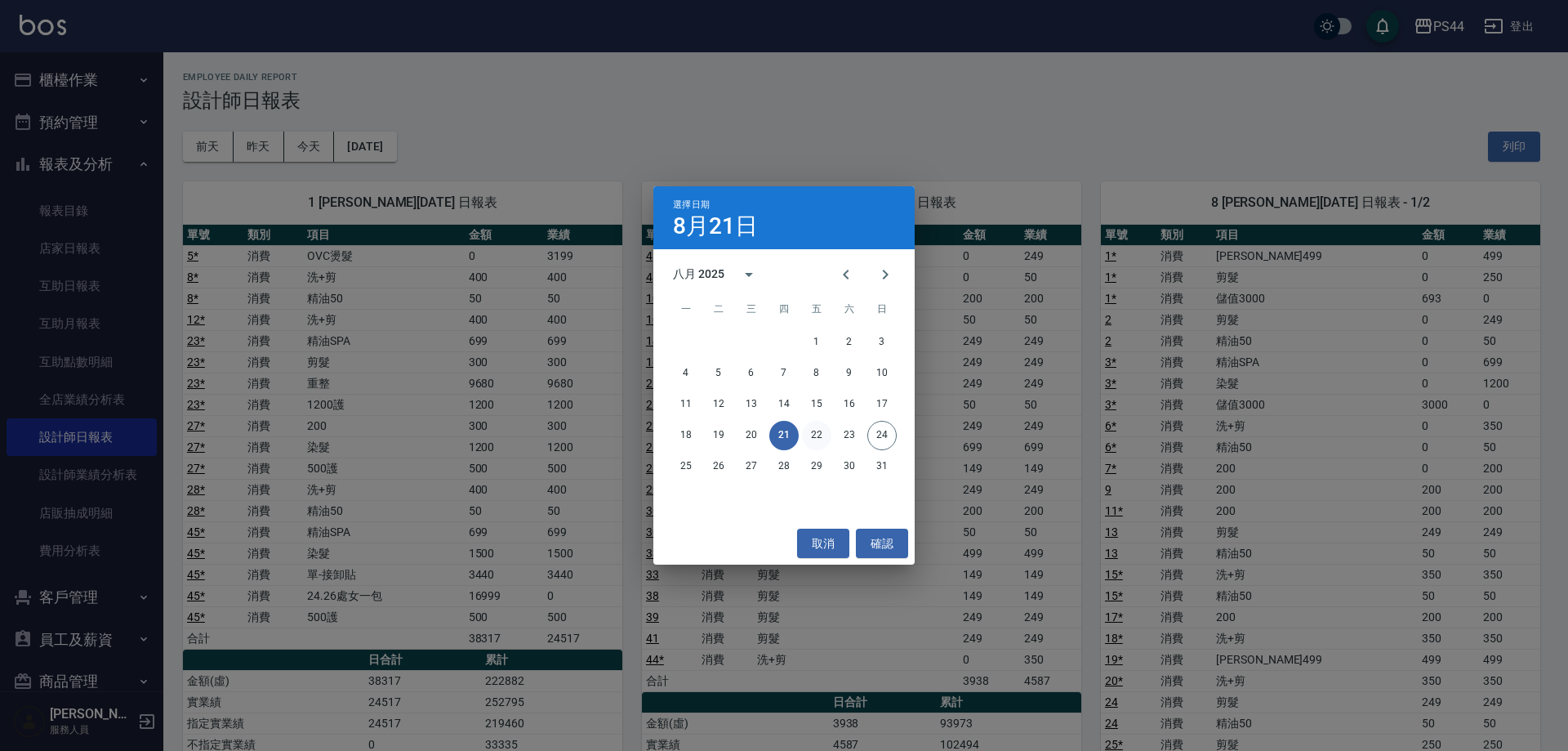
click at [768, 439] on button "22" at bounding box center [816, 435] width 29 height 29
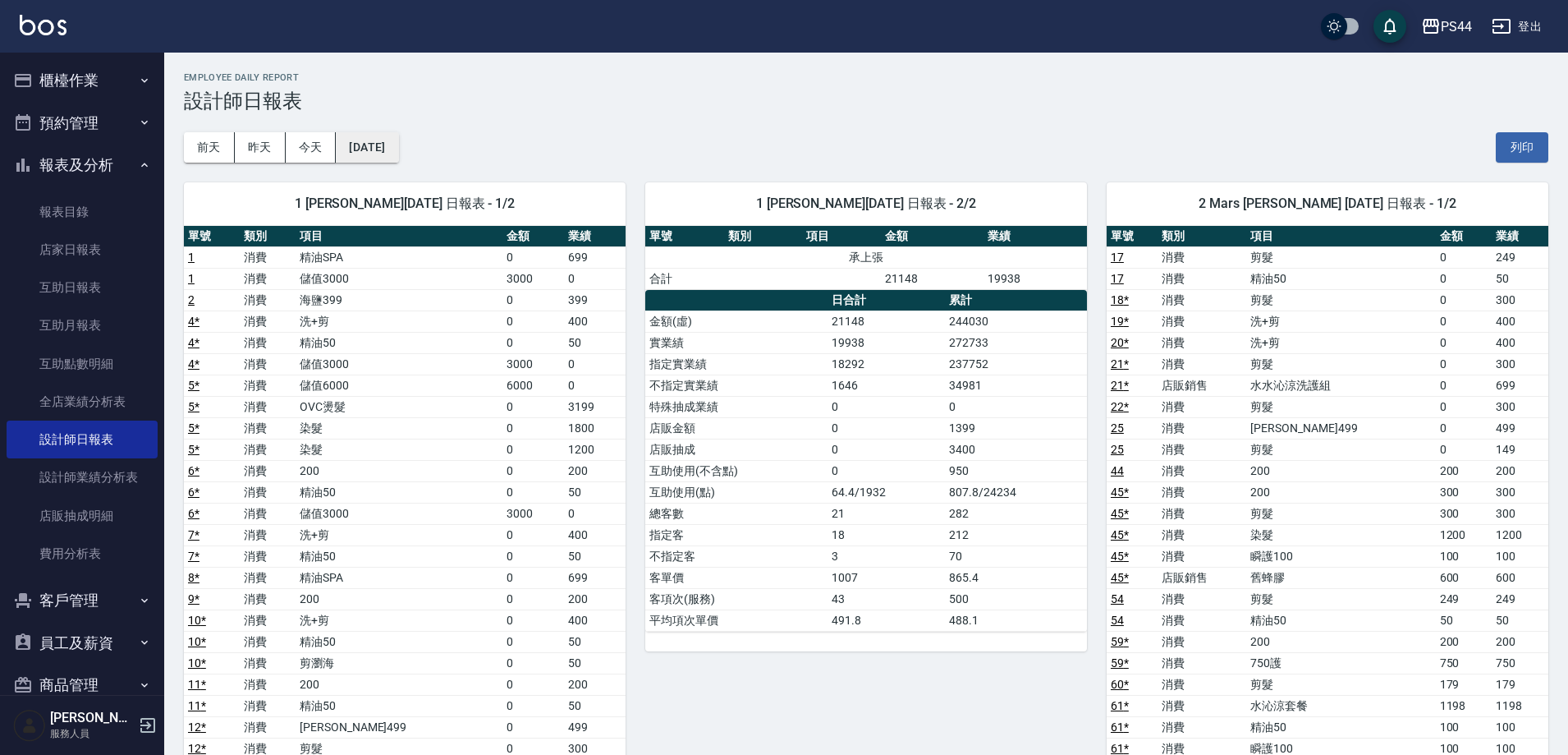
click at [378, 143] on button "[DATE]" at bounding box center [366, 146] width 62 height 30
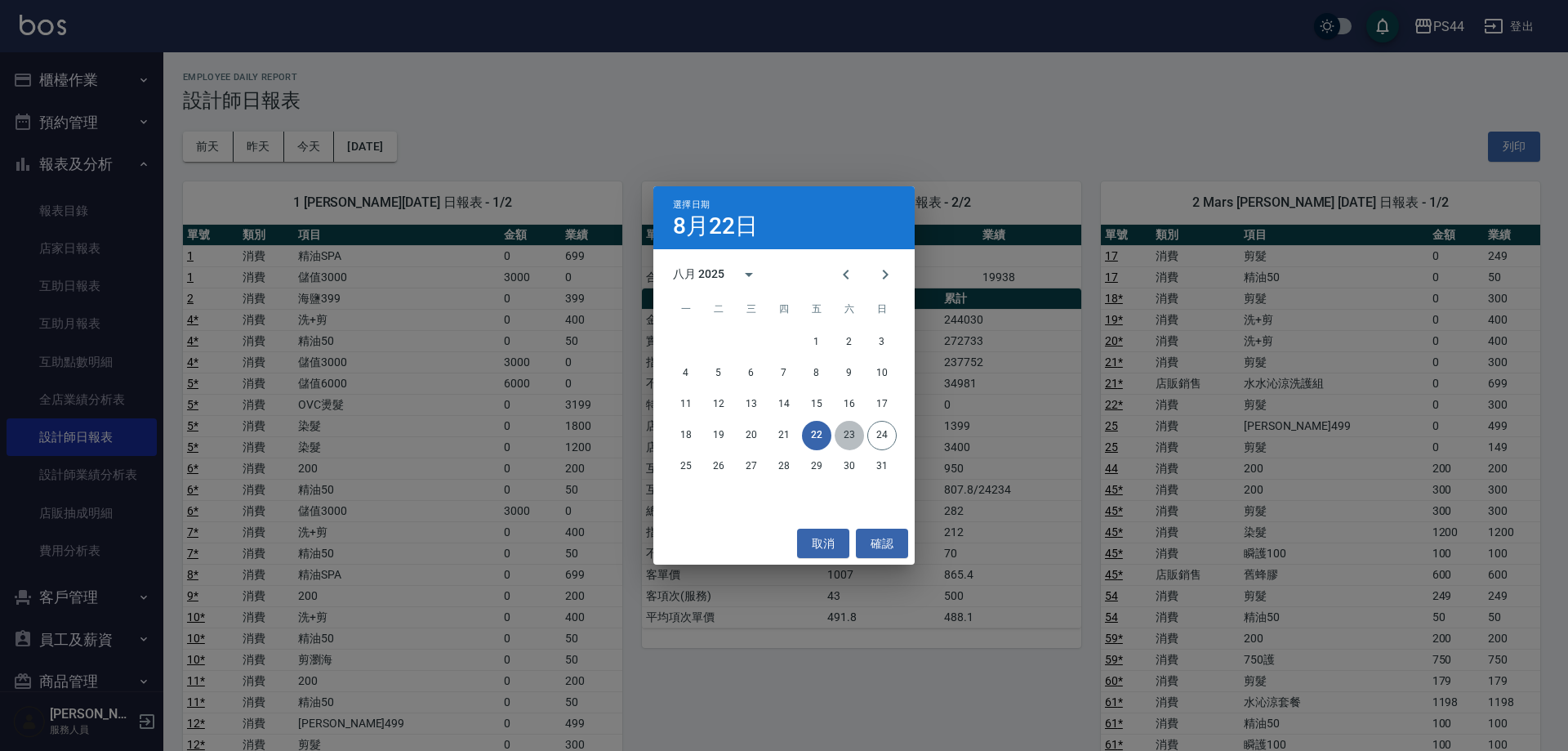
click at [768, 437] on button "23" at bounding box center [849, 435] width 29 height 29
